Goal: Find specific page/section: Find specific page/section

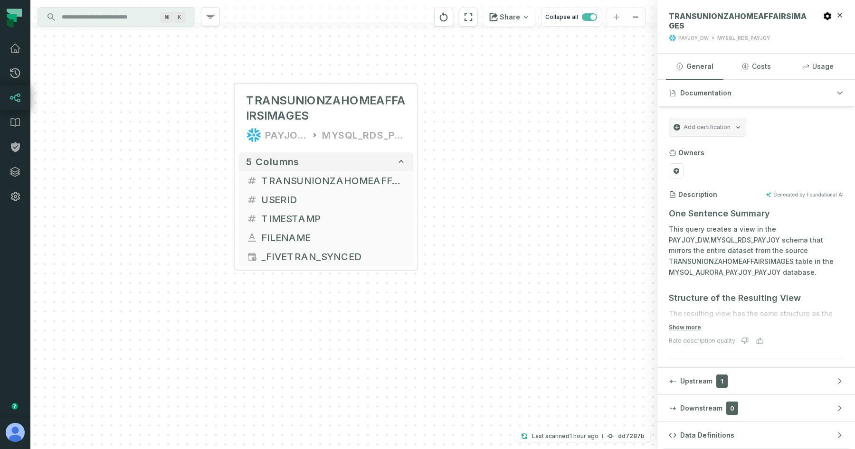
drag, startPoint x: 571, startPoint y: 160, endPoint x: 518, endPoint y: 160, distance: 52.7
click at [518, 160] on div "+ TRANSUNIONZAHOMEAFFAIRSIMAGES PAYJOY_DW MYSQL_RDS_PAYJOY 5 columns + TRANSUNI…" at bounding box center [343, 224] width 627 height 449
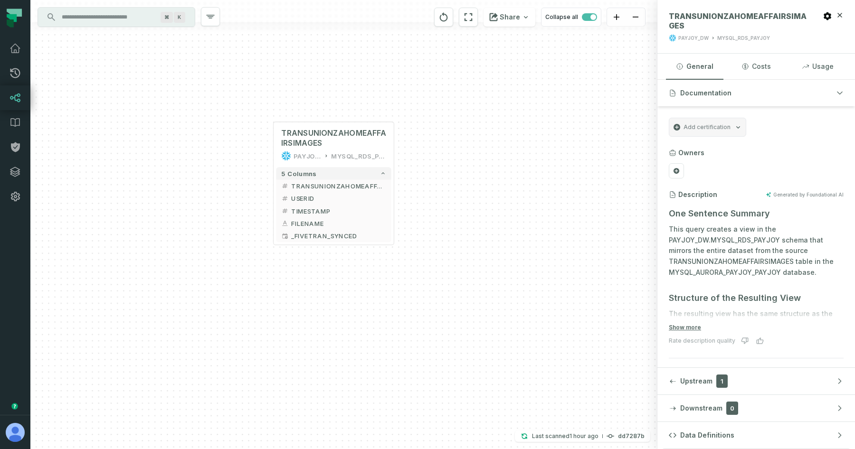
drag, startPoint x: 517, startPoint y: 161, endPoint x: 459, endPoint y: 173, distance: 59.7
click at [459, 173] on div "+ TRANSUNIONZAHOMEAFFAIRSIMAGES PAYJOY_DW MYSQL_RDS_PAYJOY 5 columns + TRANSUNI…" at bounding box center [343, 224] width 627 height 449
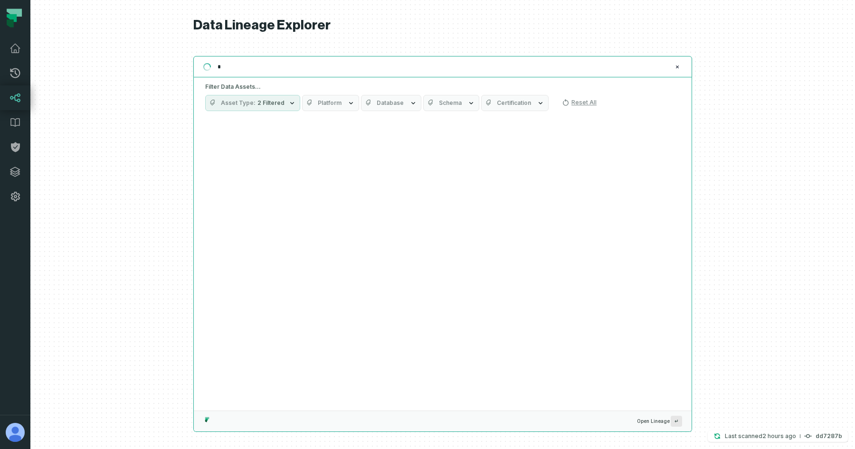
type input "*"
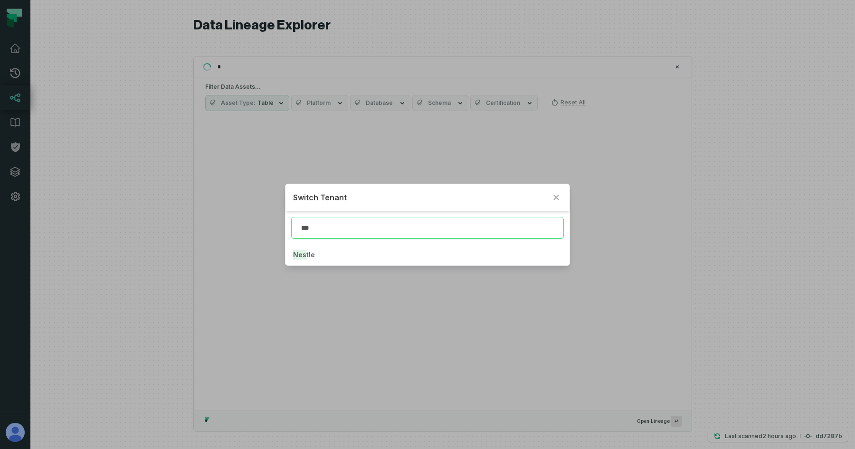
type input "***"
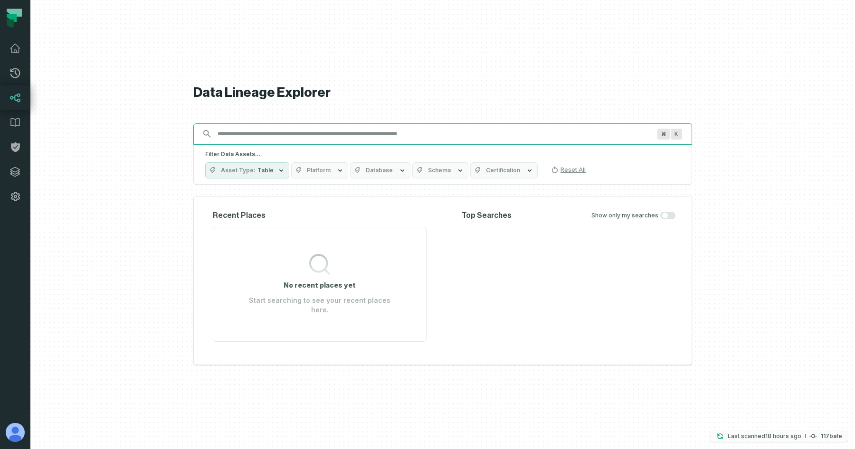
click at [742, 433] on p "Last scanned 9/29/2025, 11:55:03 PM" at bounding box center [764, 436] width 74 height 9
